Goal: Task Accomplishment & Management: Manage account settings

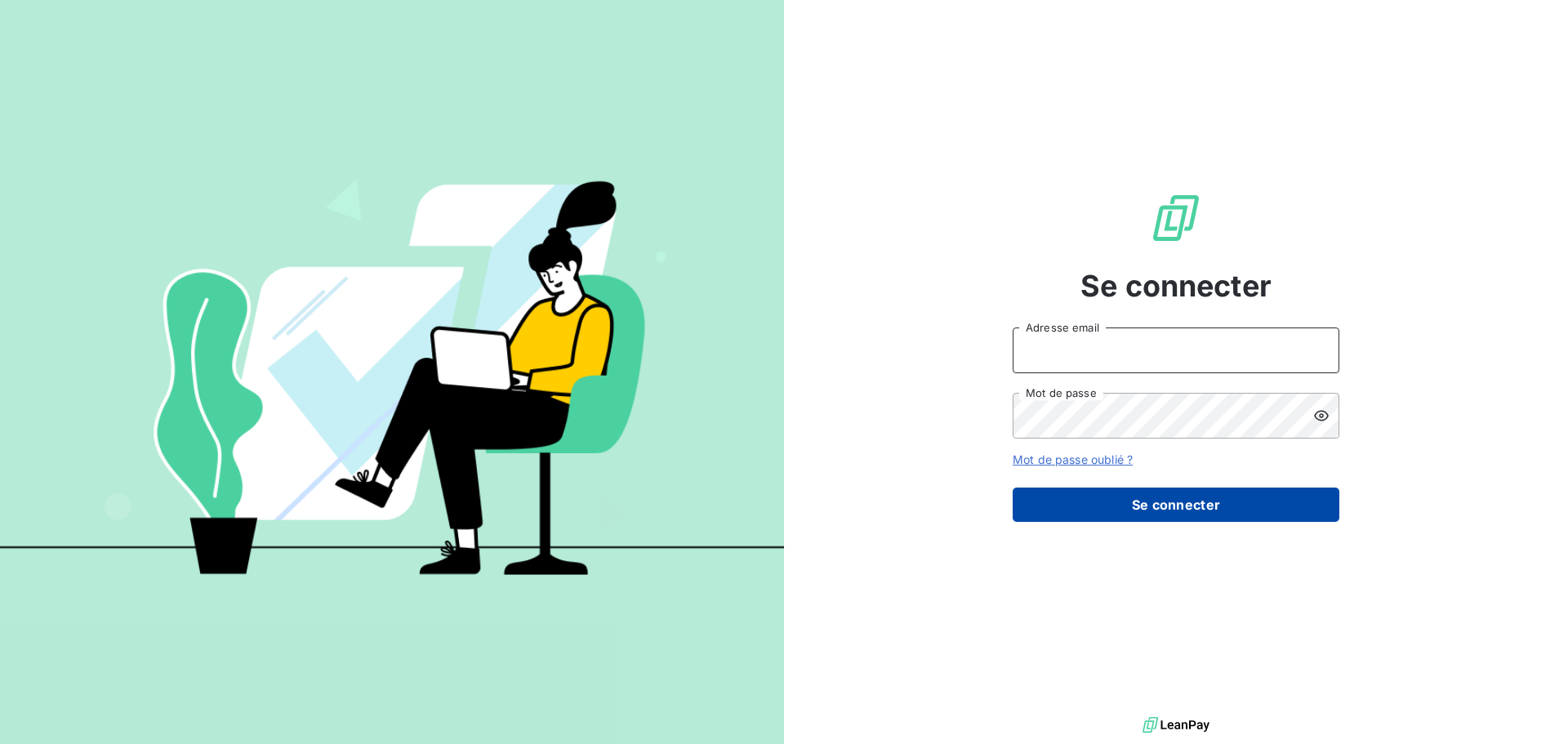
type input "[EMAIL_ADDRESS][DOMAIN_NAME]"
click at [1170, 512] on button "Se connecter" at bounding box center [1175, 505] width 326 height 35
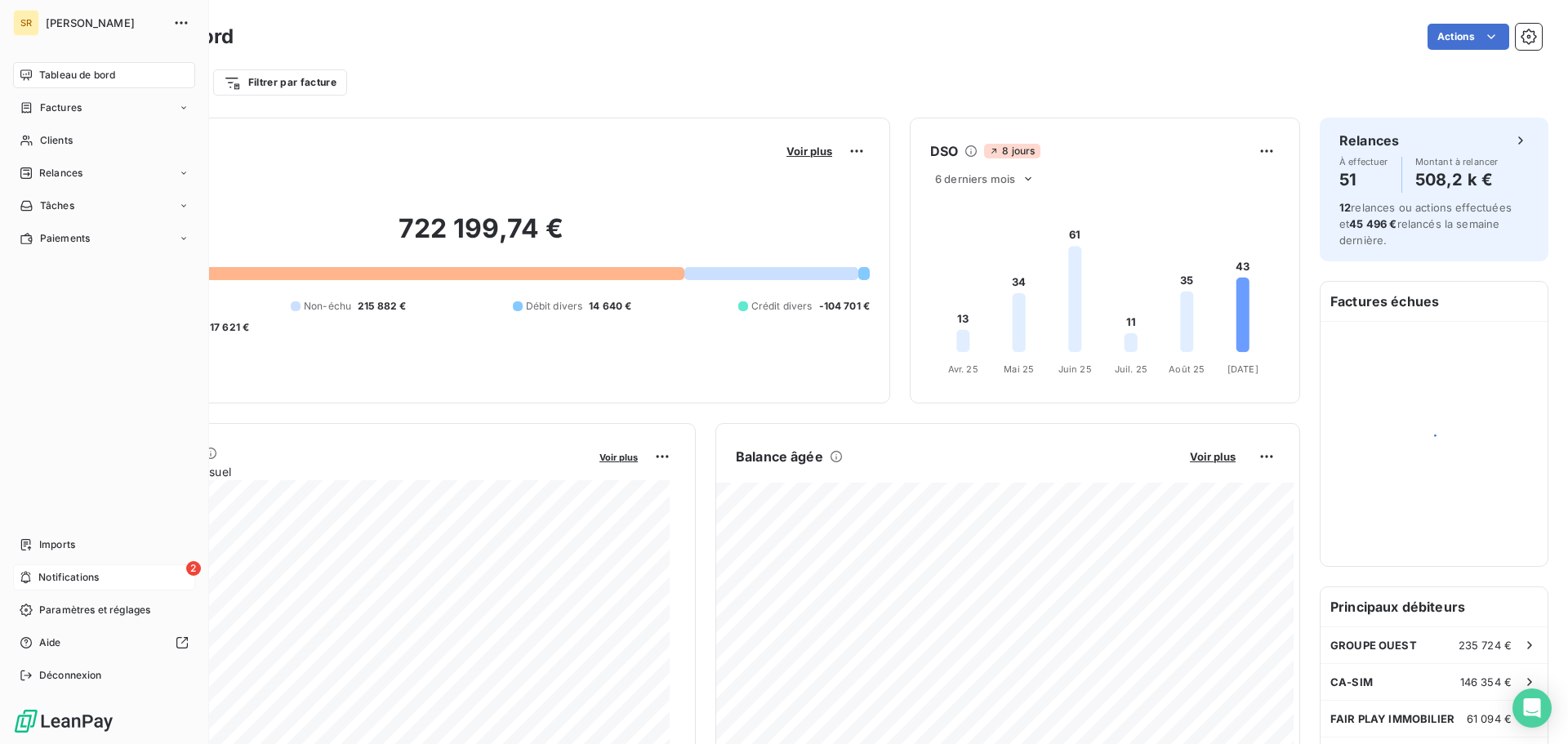
click at [33, 570] on div "2 Notifications" at bounding box center [104, 577] width 182 height 26
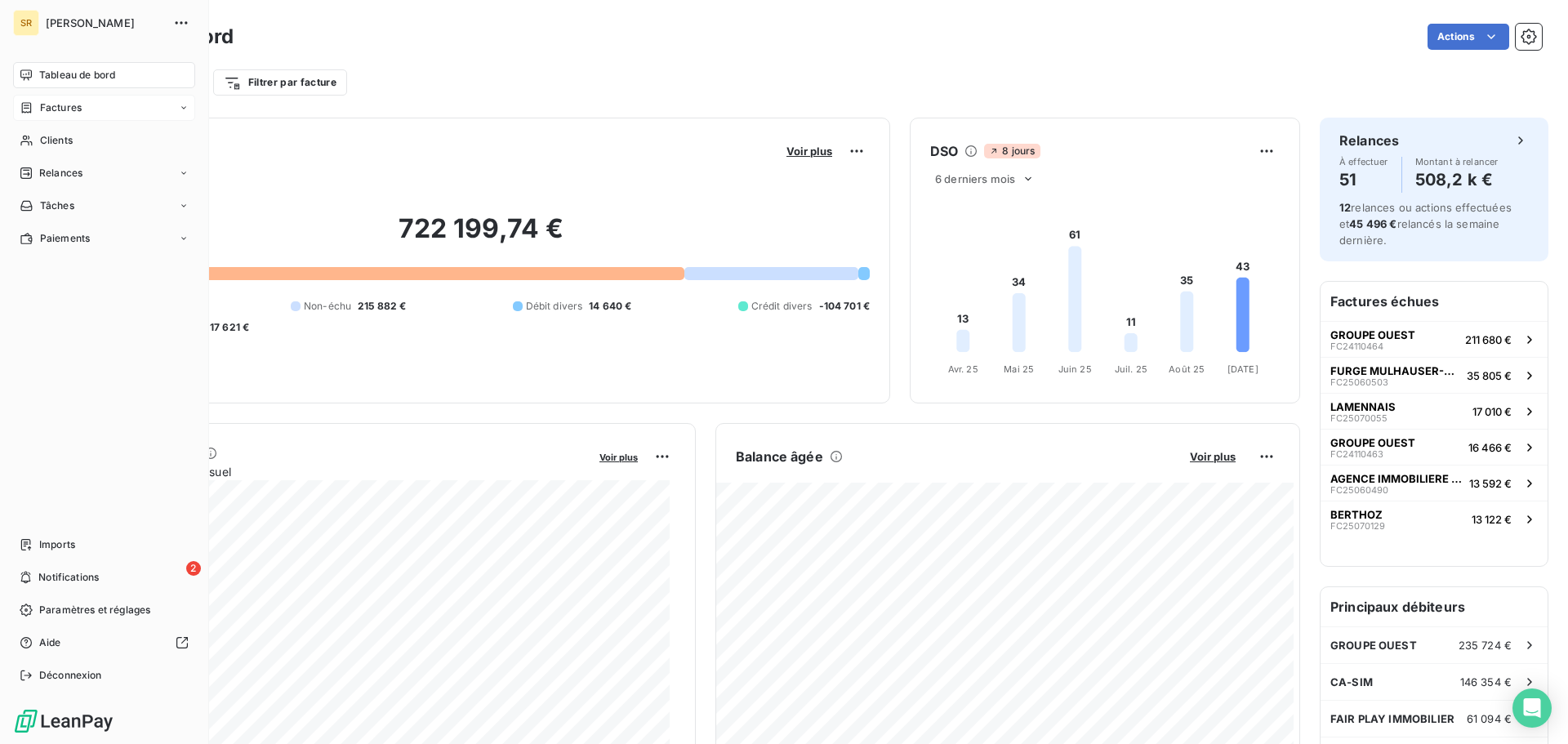
click at [68, 107] on span "Factures" at bounding box center [61, 107] width 41 height 14
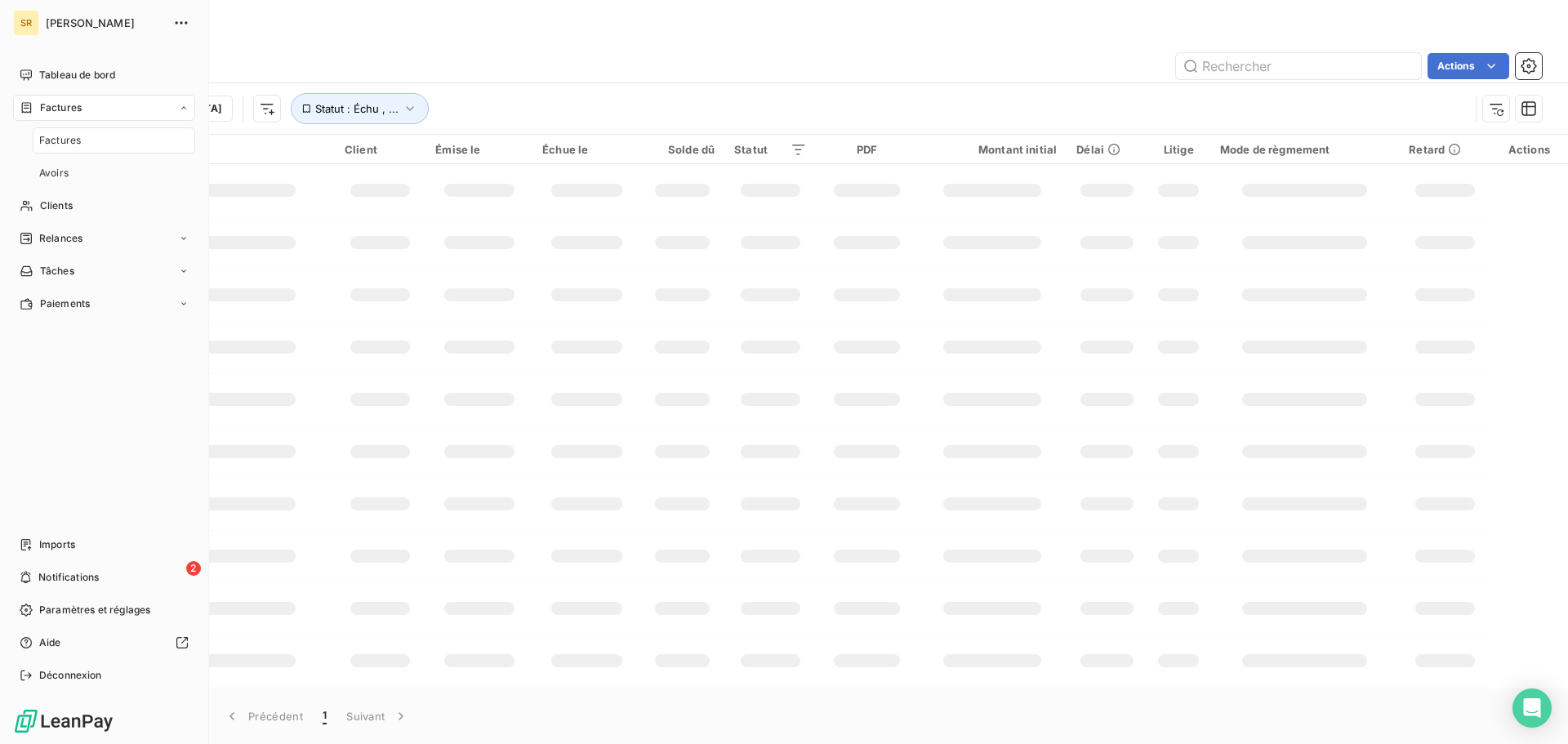
click at [59, 146] on span "Factures" at bounding box center [60, 140] width 41 height 14
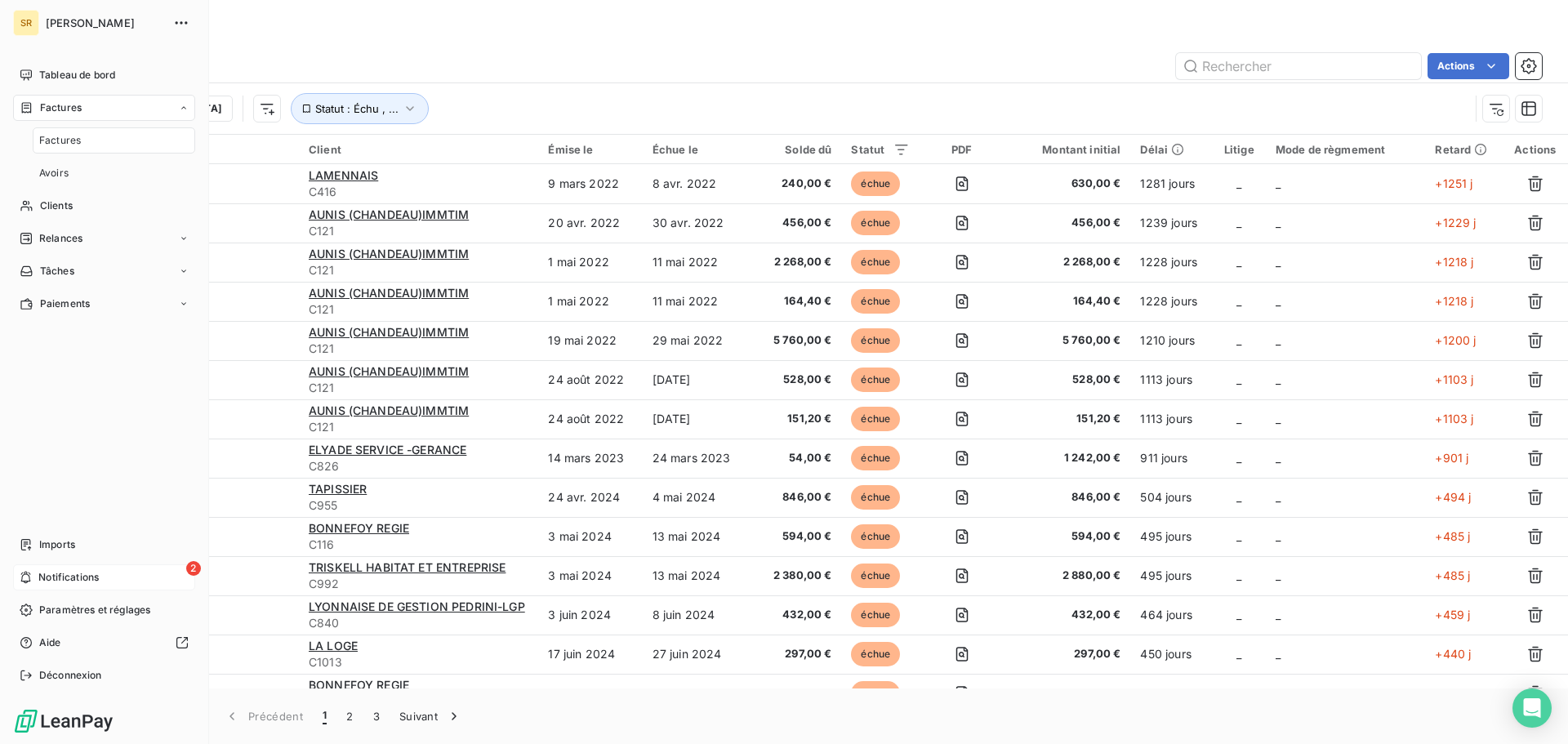
click at [89, 575] on span "Notifications" at bounding box center [68, 577] width 61 height 14
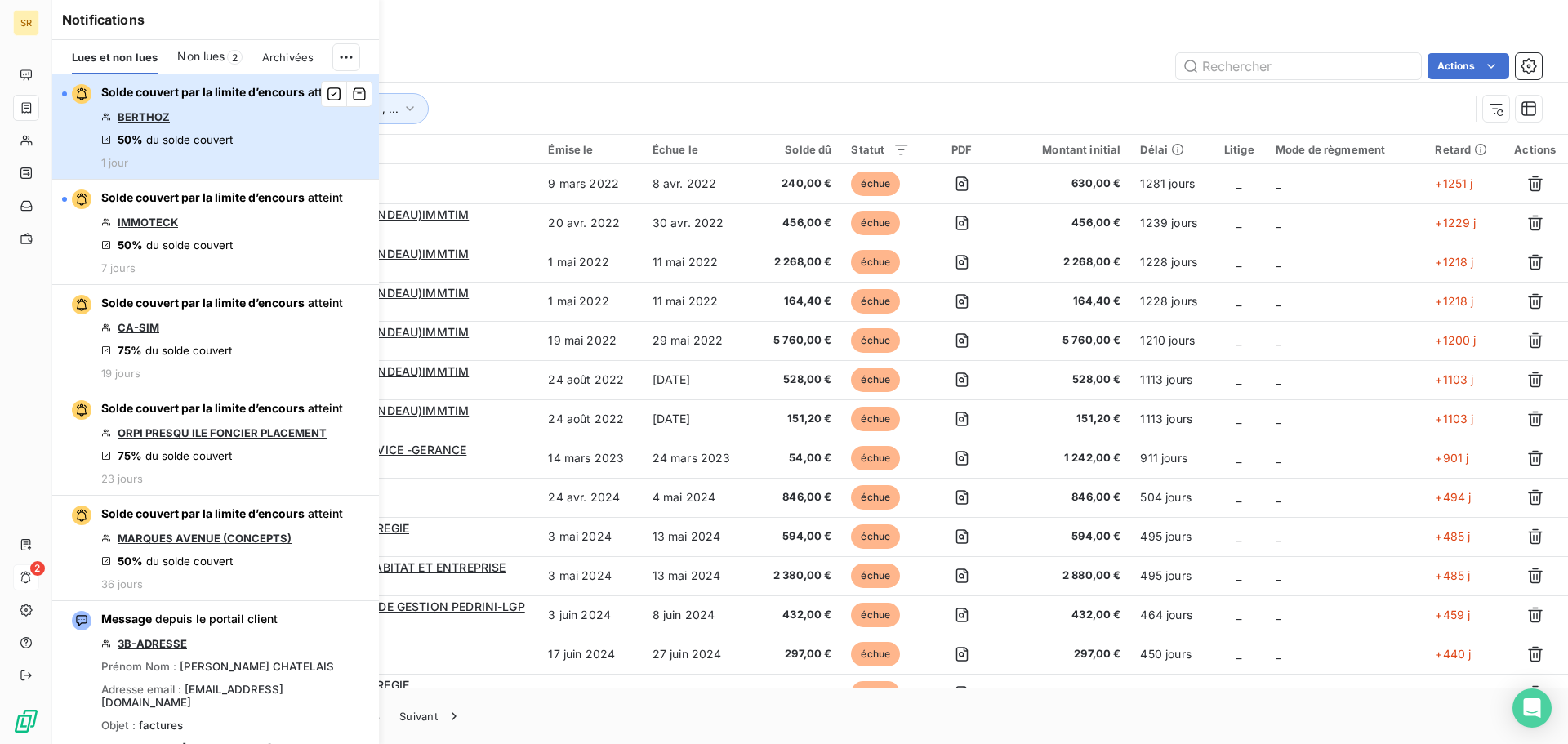
click at [273, 94] on span "Solde couvert par la limite d’encours" at bounding box center [202, 91] width 203 height 13
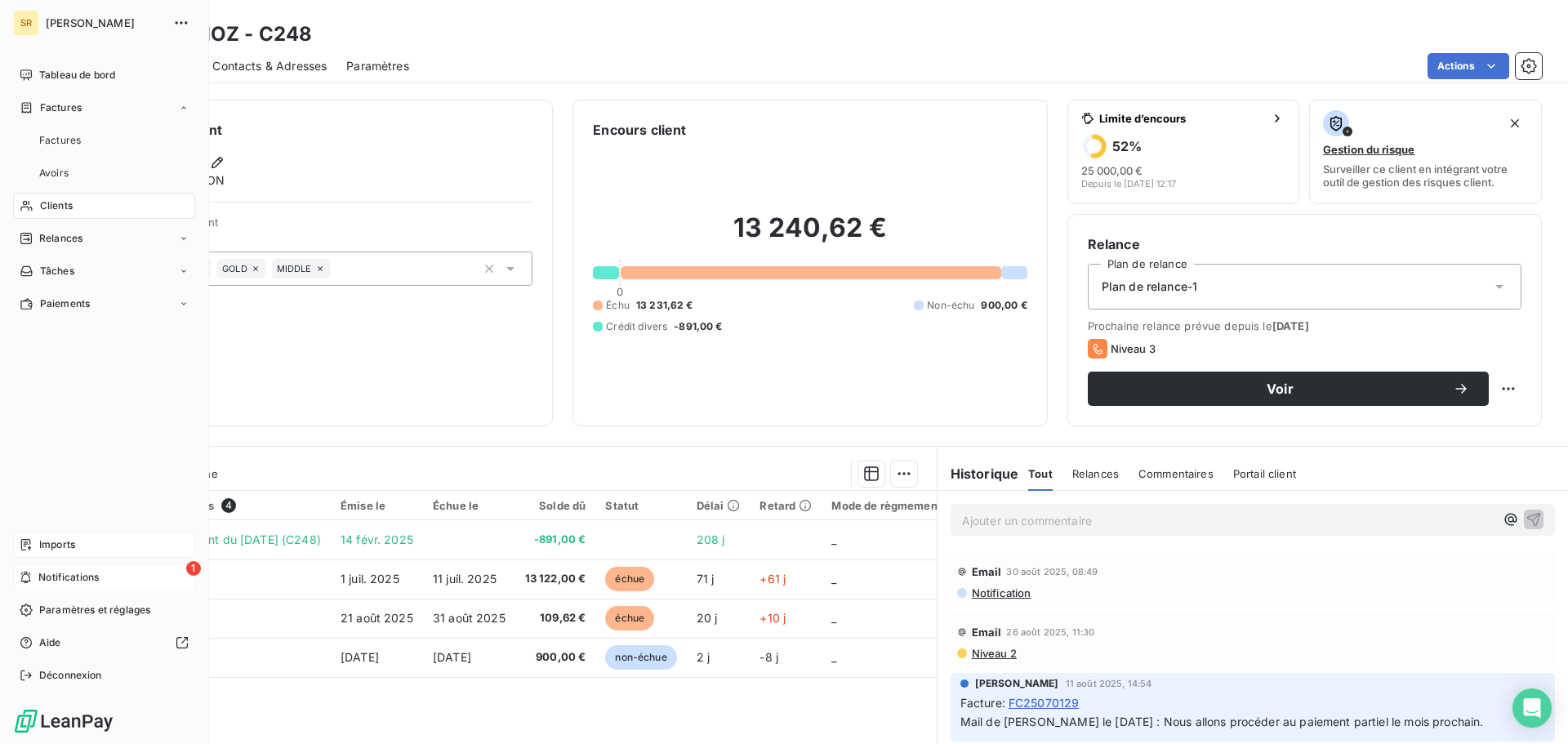
click at [46, 543] on span "Imports" at bounding box center [57, 544] width 36 height 14
